Goal: Navigation & Orientation: Find specific page/section

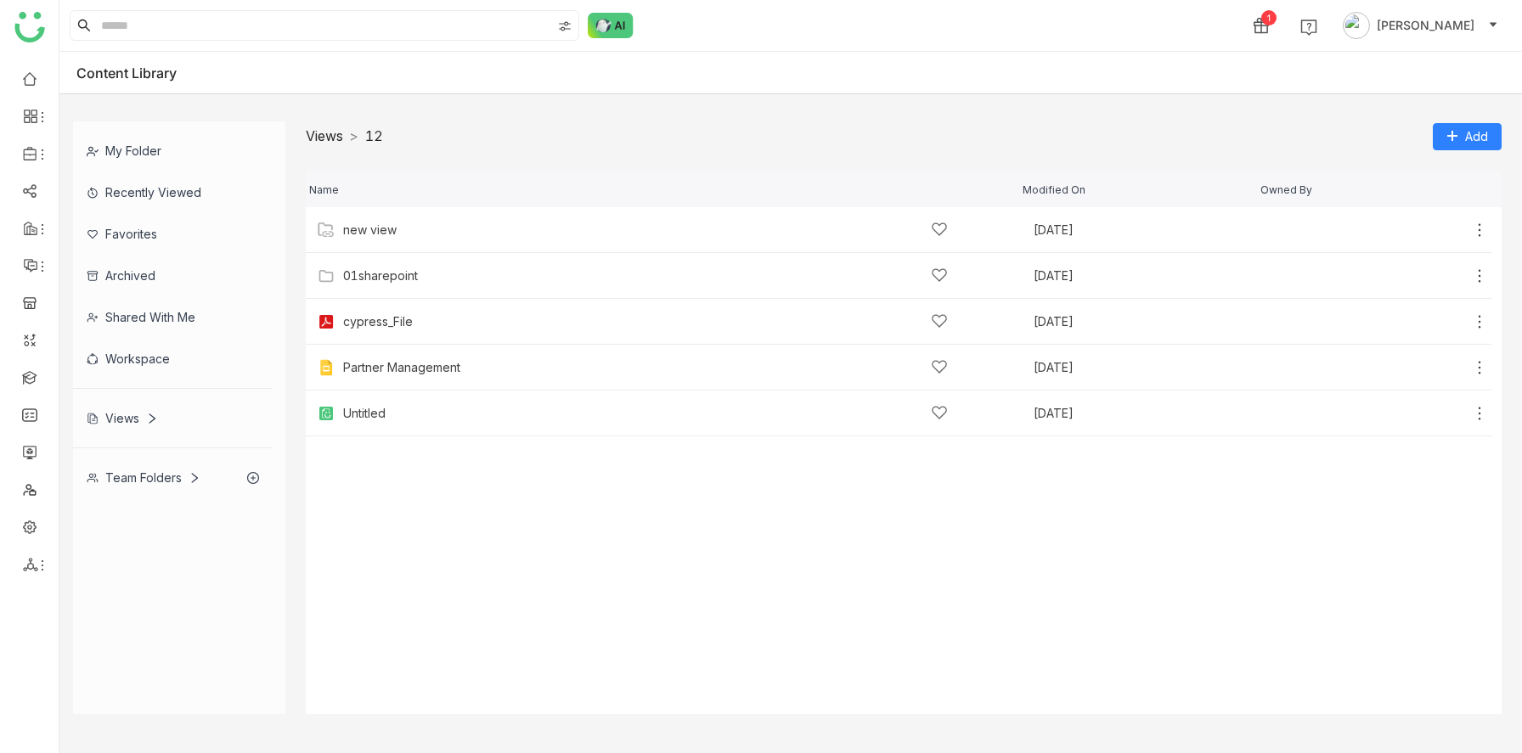
click at [318, 136] on link "Views" at bounding box center [324, 135] width 37 height 17
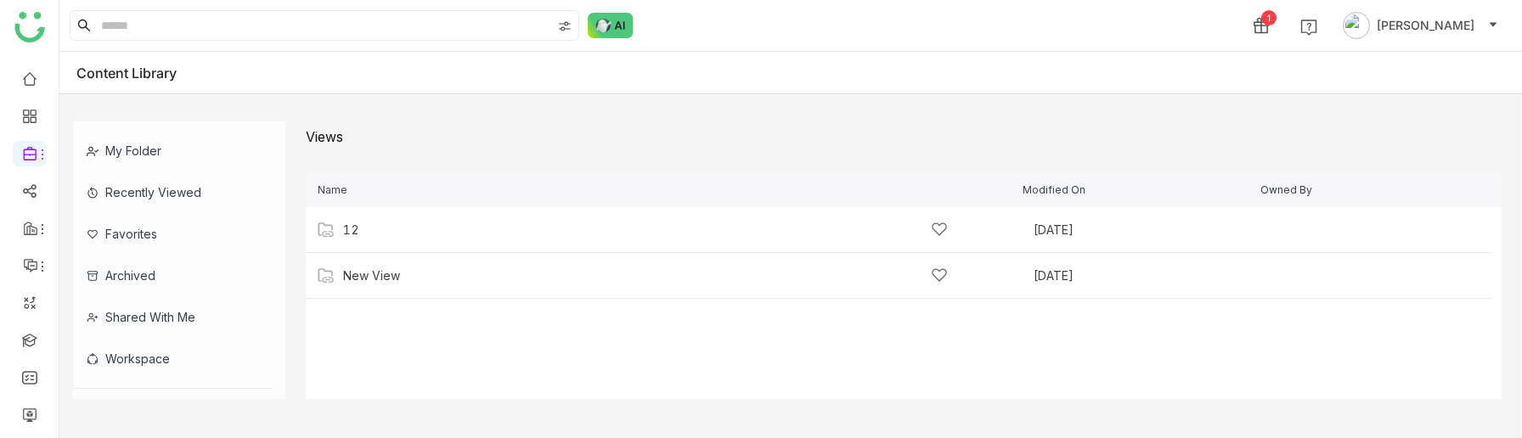
click at [340, 329] on cdk-virtual-scroll-viewport "12 [DATE] Add New View [DATE] Add" at bounding box center [903, 303] width 1195 height 192
